Goal: Task Accomplishment & Management: Use online tool/utility

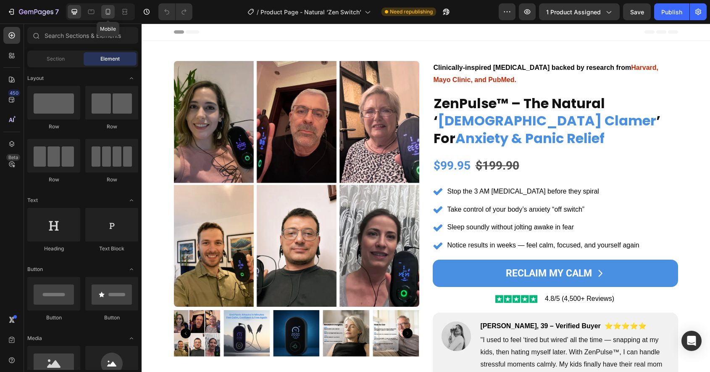
click at [108, 11] on icon at bounding box center [108, 12] width 8 height 8
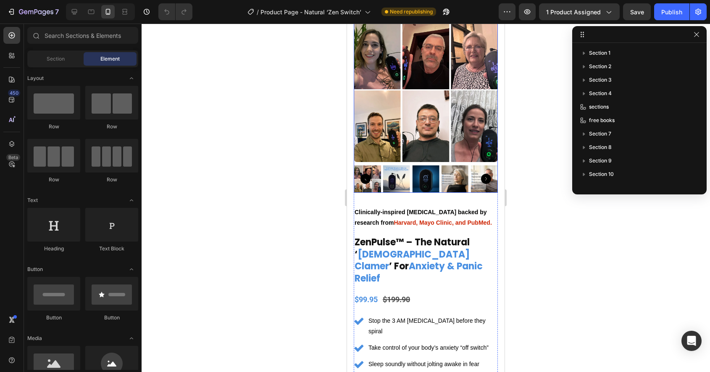
scroll to position [47, 0]
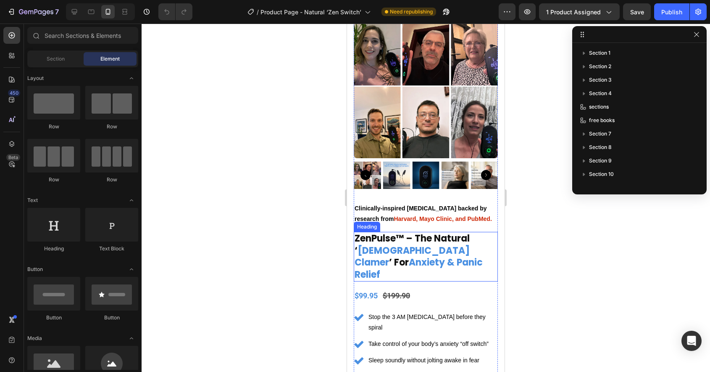
click at [407, 258] on h2 "ZenPulse™ – The Natural ‘ Zen Clamer ’ For Anxiety & Panic Relief" at bounding box center [426, 257] width 144 height 50
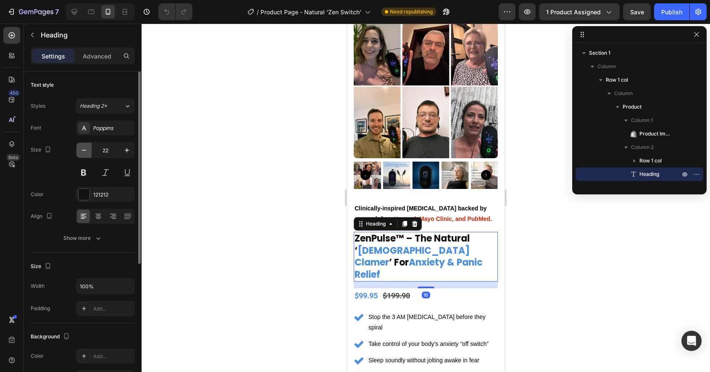
click at [84, 152] on icon "button" at bounding box center [84, 150] width 8 height 8
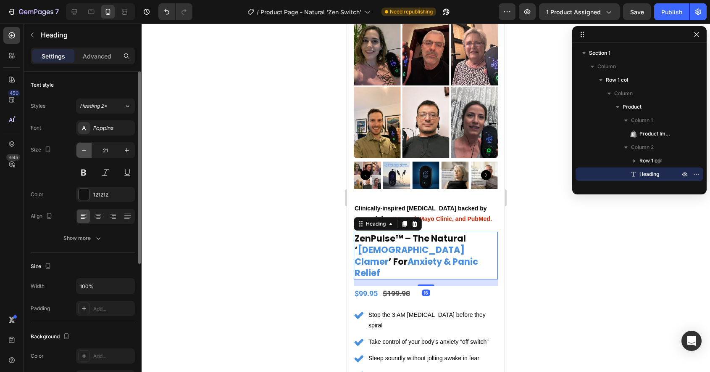
click at [84, 152] on icon "button" at bounding box center [84, 150] width 8 height 8
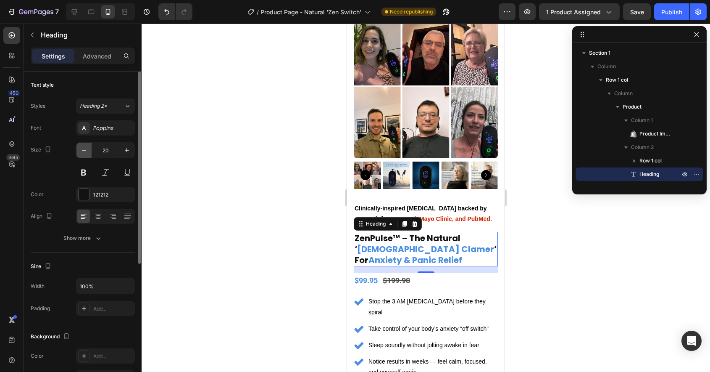
click at [84, 152] on icon "button" at bounding box center [84, 150] width 8 height 8
type input "19"
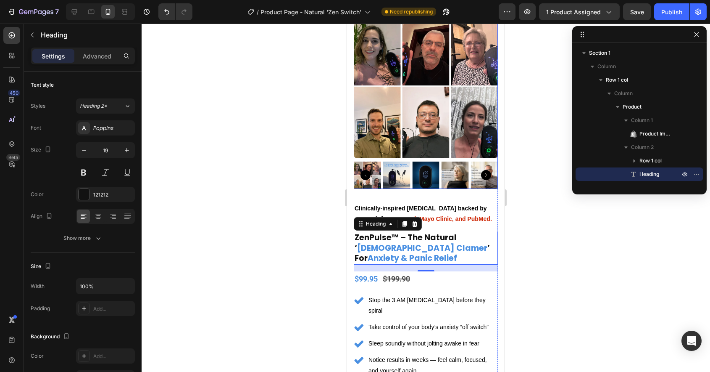
click at [383, 144] on img at bounding box center [426, 86] width 144 height 144
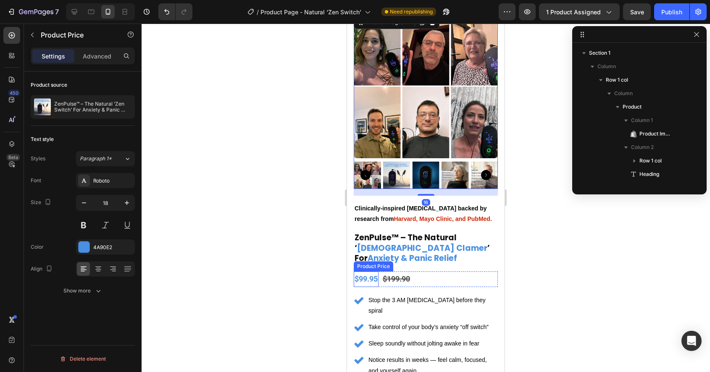
click at [371, 280] on div "$99.95" at bounding box center [366, 278] width 25 height 15
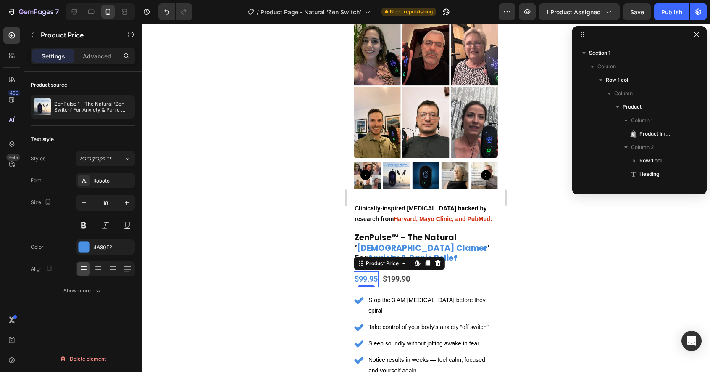
scroll to position [105, 0]
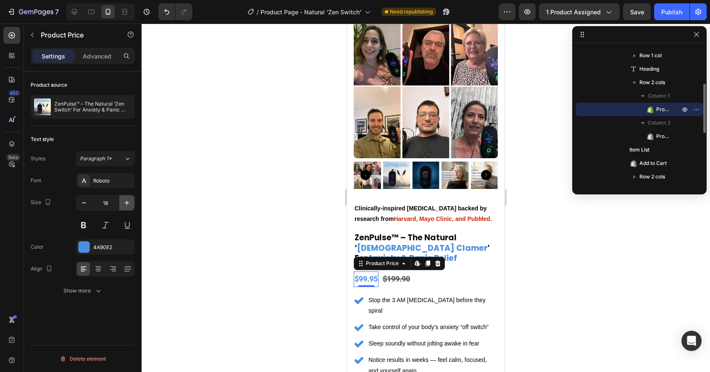
click at [127, 205] on icon "button" at bounding box center [127, 202] width 8 height 8
type input "20"
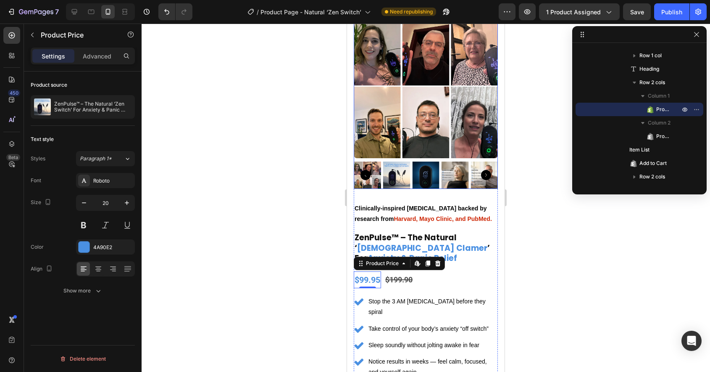
click at [423, 133] on img at bounding box center [426, 86] width 144 height 144
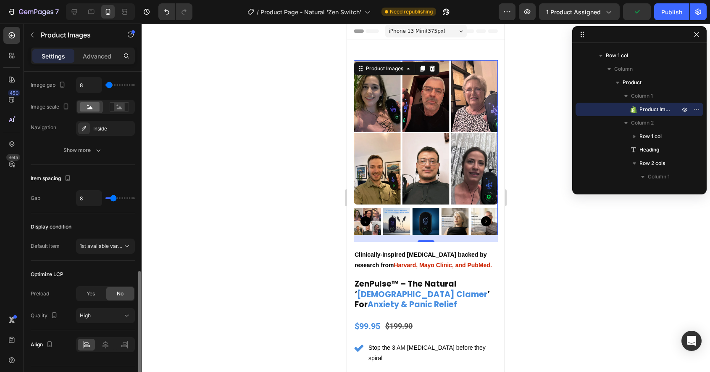
scroll to position [397, 0]
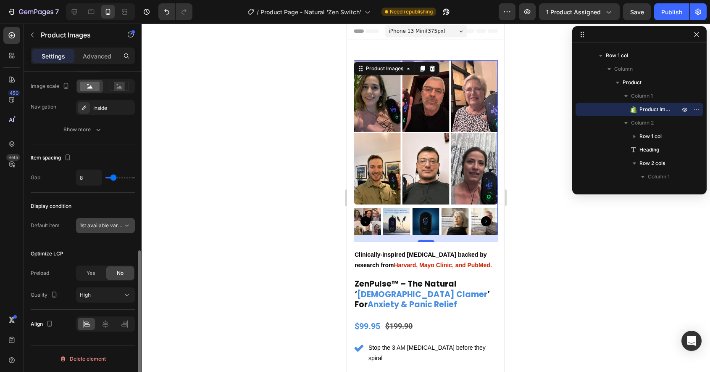
click at [94, 225] on span "1st available variant" at bounding box center [103, 225] width 47 height 6
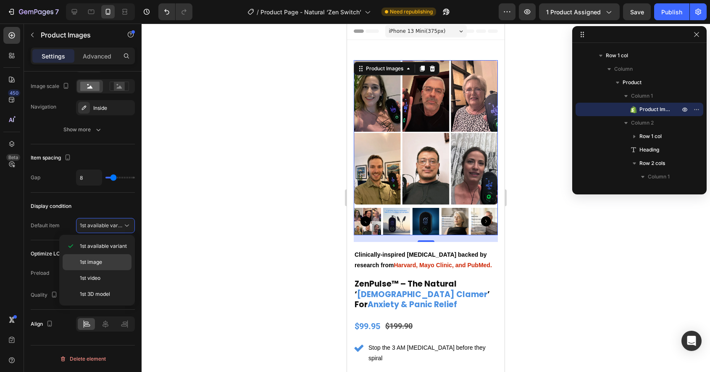
click at [90, 270] on div "1st image" at bounding box center [97, 278] width 69 height 16
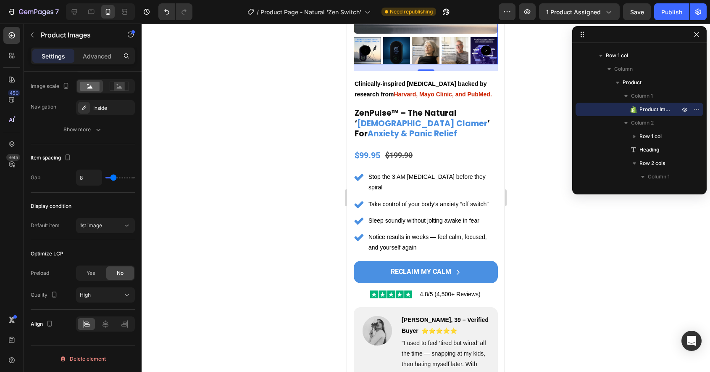
scroll to position [172, 0]
click at [11, 58] on icon at bounding box center [12, 55] width 8 height 8
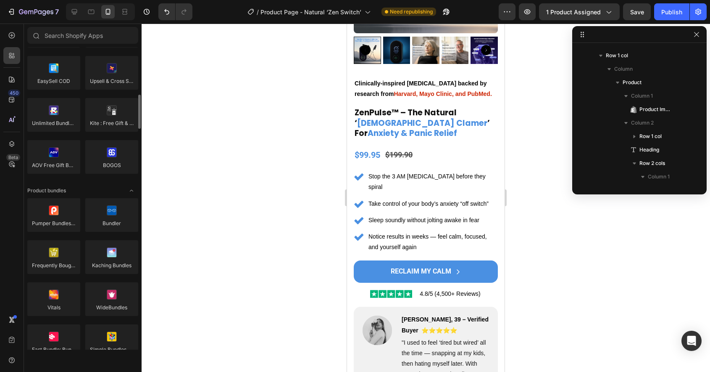
scroll to position [492, 0]
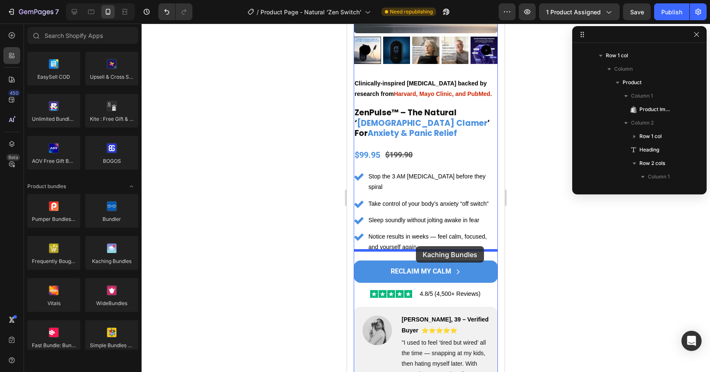
drag, startPoint x: 458, startPoint y: 273, endPoint x: 416, endPoint y: 247, distance: 49.5
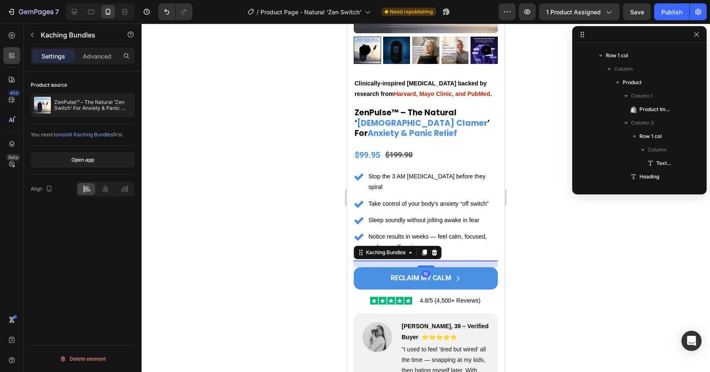
scroll to position [186, 0]
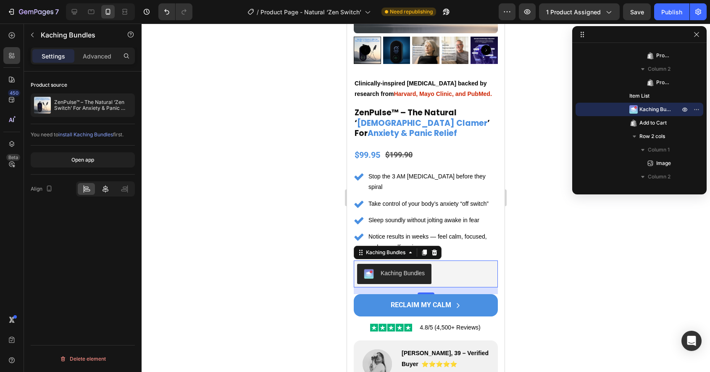
click at [106, 188] on icon at bounding box center [106, 189] width 6 height 8
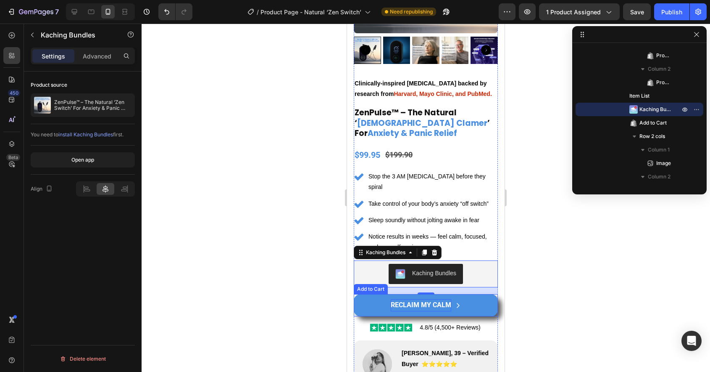
click at [400, 299] on div "RECLAIM MY CALM" at bounding box center [421, 305] width 61 height 12
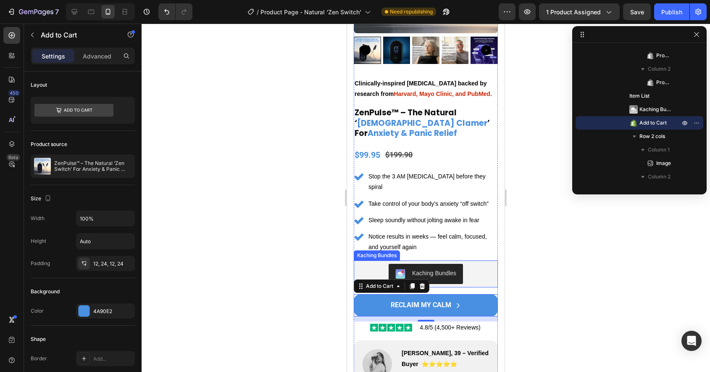
click at [375, 264] on div "Kaching Bundles" at bounding box center [425, 274] width 137 height 20
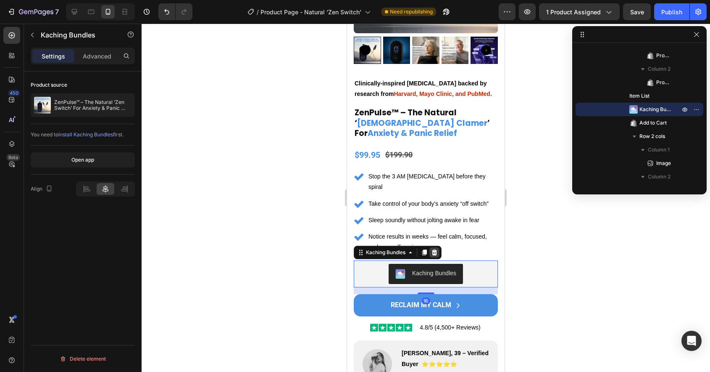
click at [438, 249] on icon at bounding box center [434, 252] width 7 height 7
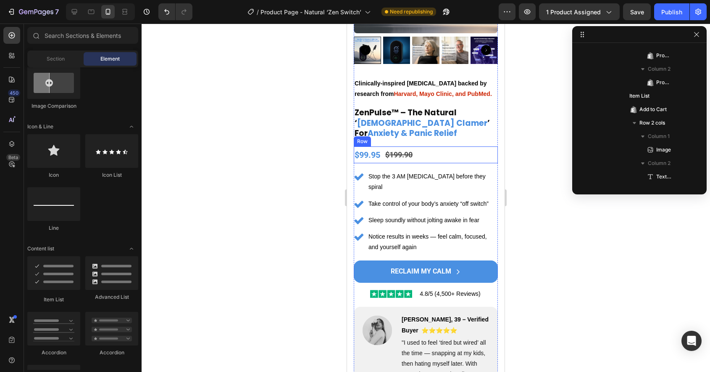
click at [443, 155] on div "$99.95 Product Price Product Price $199.90 Product Price Product Price Row" at bounding box center [426, 154] width 144 height 17
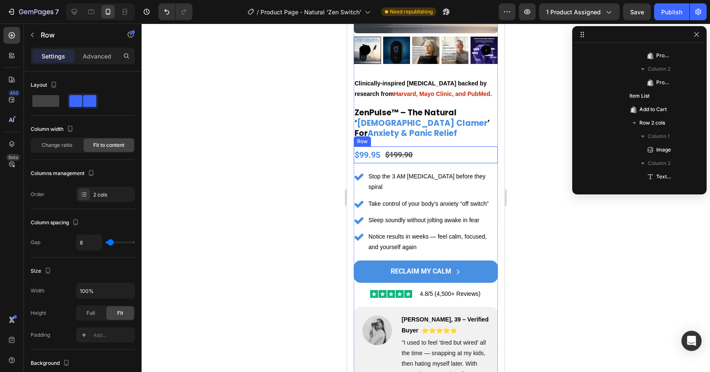
scroll to position [105, 0]
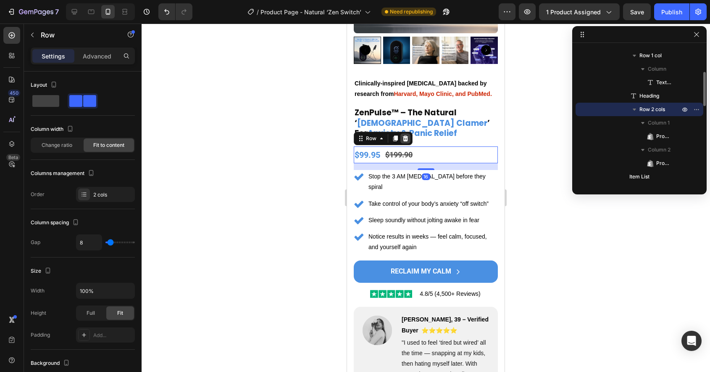
click at [406, 138] on icon at bounding box center [405, 138] width 5 height 6
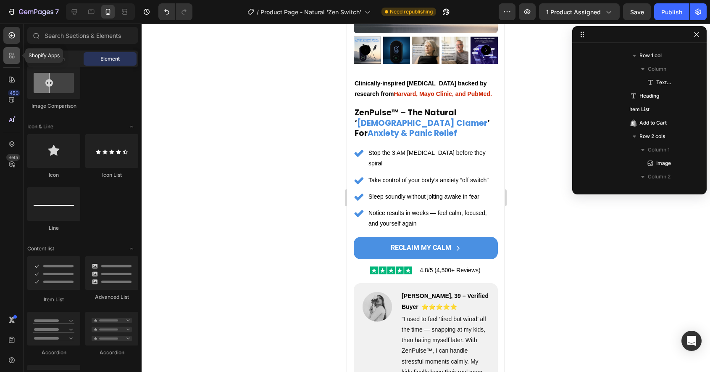
click at [8, 60] on div at bounding box center [11, 55] width 17 height 17
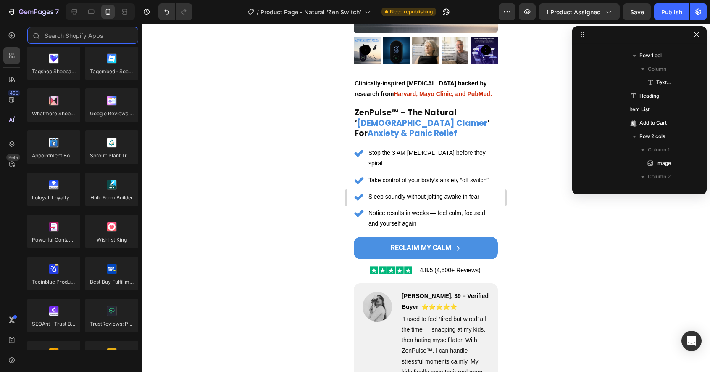
scroll to position [2355, 0]
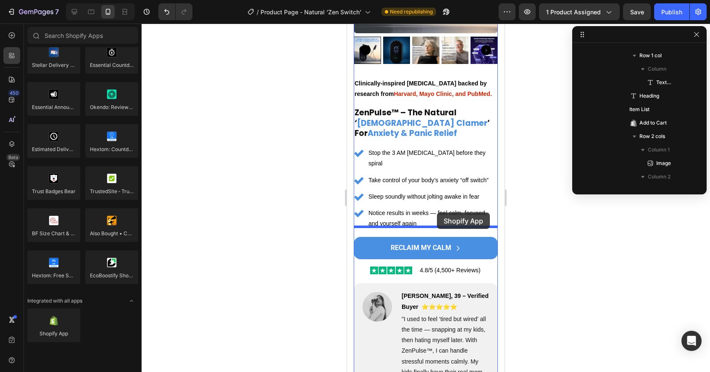
drag, startPoint x: 412, startPoint y: 341, endPoint x: 437, endPoint y: 213, distance: 131.1
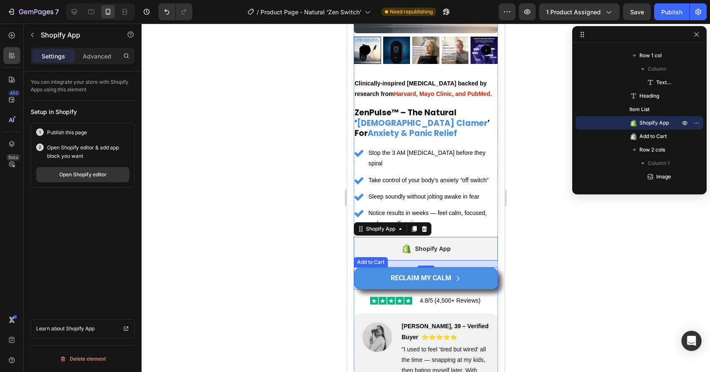
click at [378, 269] on button "RECLAIM MY CALM" at bounding box center [426, 278] width 144 height 22
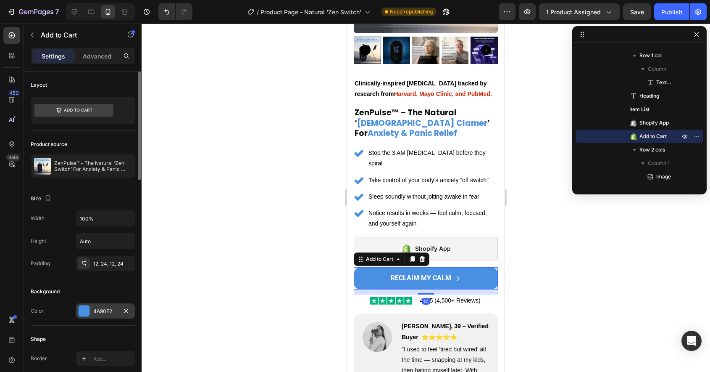
click at [80, 312] on div at bounding box center [84, 310] width 11 height 11
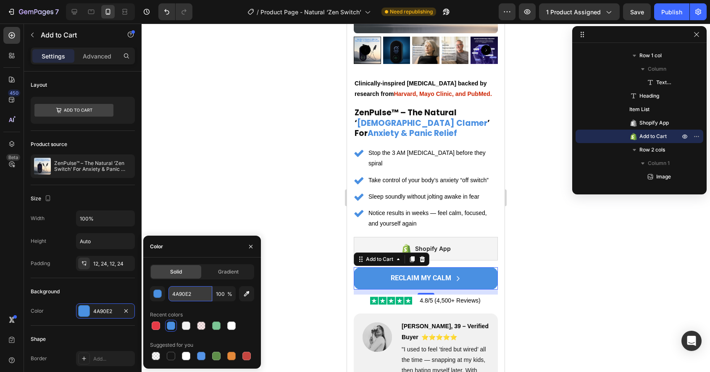
click at [181, 291] on input "4A90E2" at bounding box center [191, 293] width 44 height 15
click at [385, 273] on button "RECLAIM MY CALM" at bounding box center [426, 278] width 144 height 22
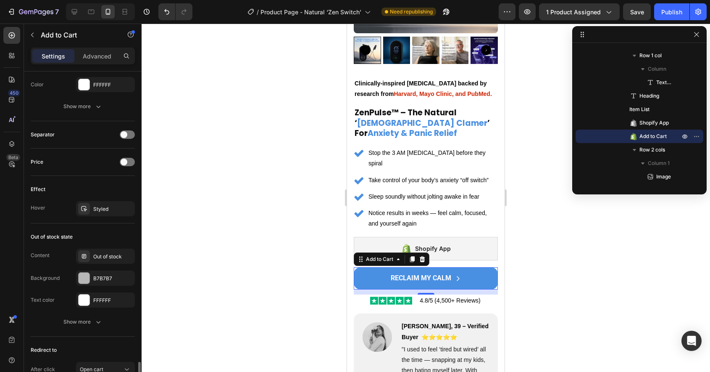
scroll to position [643, 0]
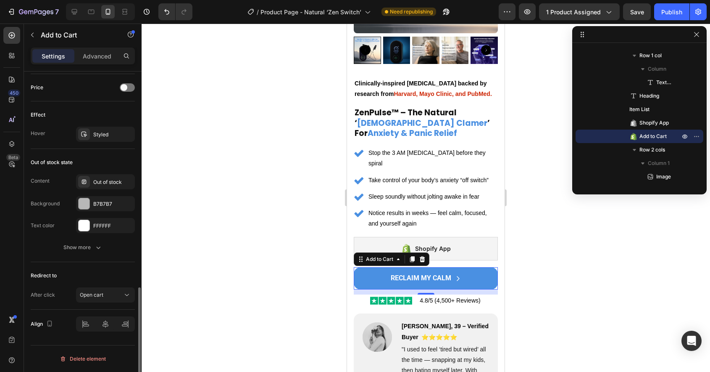
click at [106, 304] on div "Redirect to After click Open cart" at bounding box center [83, 285] width 104 height 47
click at [116, 291] on div "Open cart" at bounding box center [101, 295] width 43 height 8
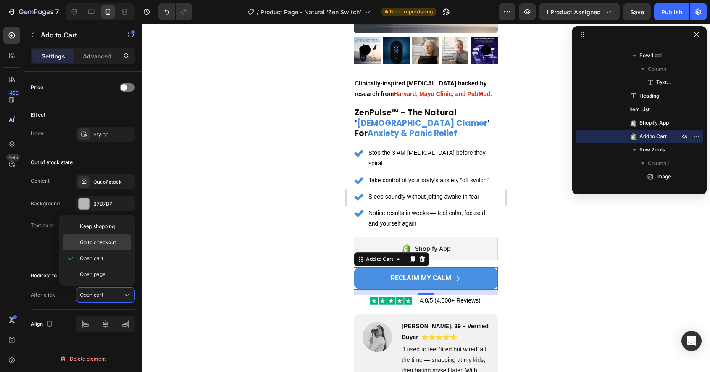
click at [103, 246] on div "Go to checkout" at bounding box center [97, 242] width 69 height 16
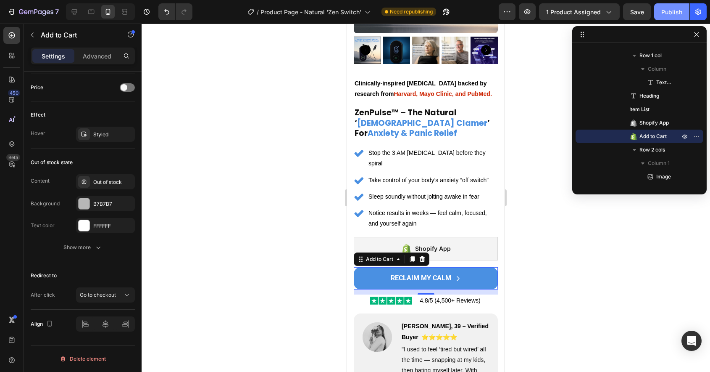
click at [672, 15] on div "Publish" at bounding box center [672, 12] width 21 height 9
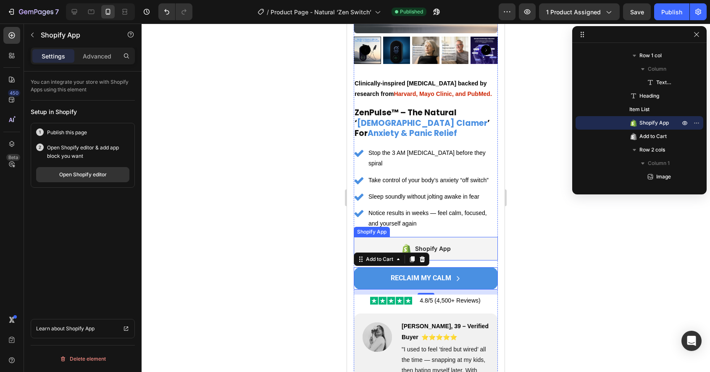
scroll to position [0, 0]
click at [435, 243] on div "Shopify App" at bounding box center [433, 248] width 36 height 10
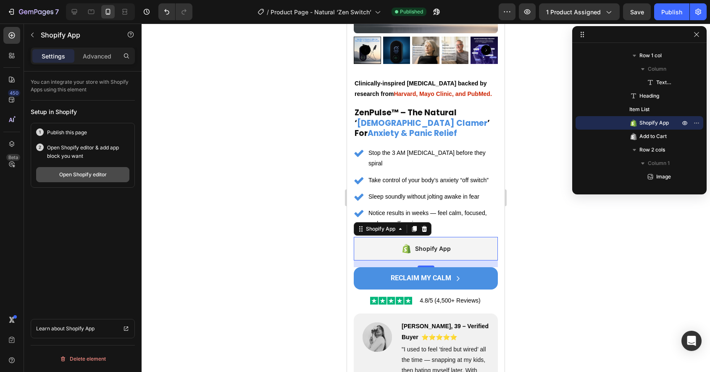
click at [82, 177] on div "Open Shopify editor" at bounding box center [82, 175] width 47 height 8
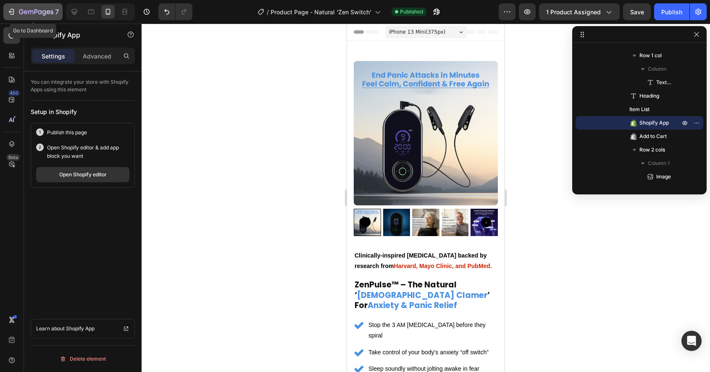
click at [14, 14] on icon "button" at bounding box center [11, 12] width 8 height 8
